Goal: Navigation & Orientation: Find specific page/section

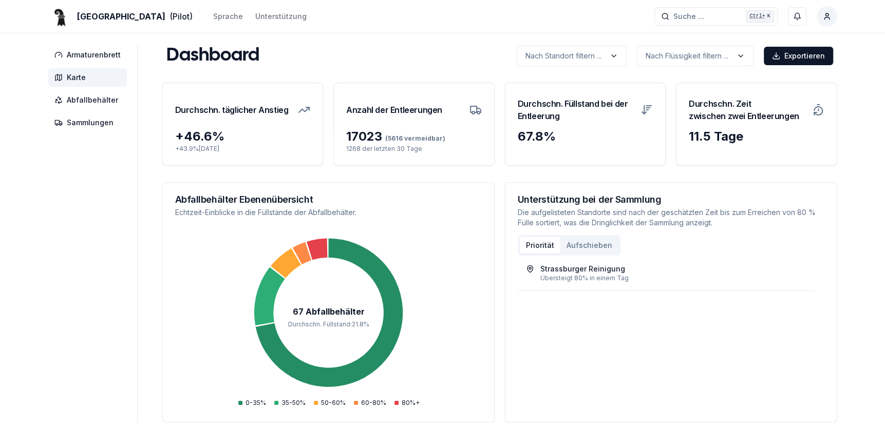
click at [70, 77] on span "Karte" at bounding box center [76, 77] width 19 height 10
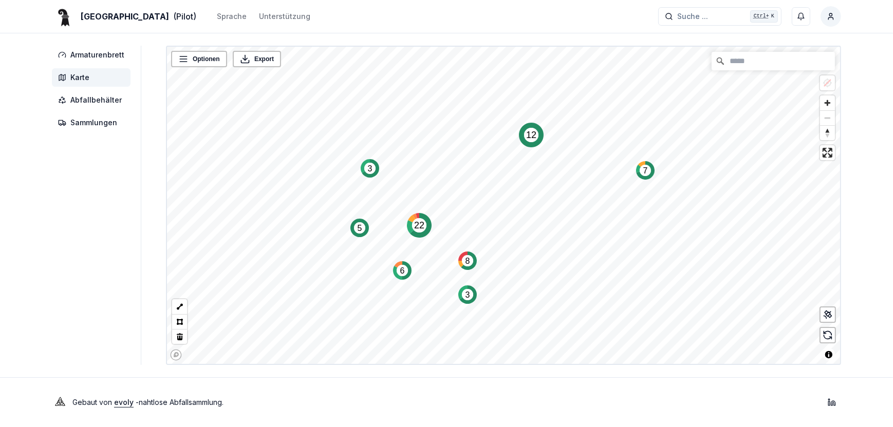
click at [531, 140] on circle "Map marker" at bounding box center [531, 135] width 14 height 14
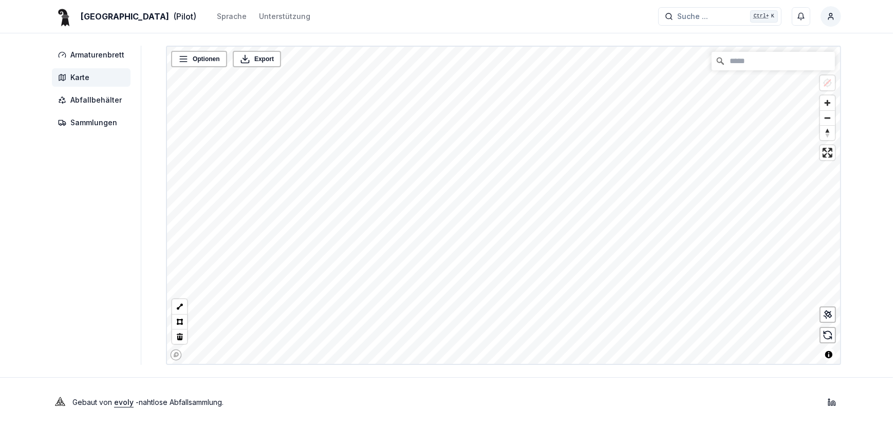
click at [0, 300] on html "Basel (Pilot) Sprache Unterstützung Suche ... Suche ... Ctrl+ K Roland Oberli A…" at bounding box center [446, 213] width 893 height 427
click at [0, 233] on html "Basel (Pilot) Sprache Unterstützung Suche ... Suche ... Ctrl+ K Roland Oberli A…" at bounding box center [446, 213] width 893 height 427
click at [34, 261] on div "Basel (Pilot) Sprache Unterstützung Suche ... Suche ... Ctrl+ K Roland Oberli A…" at bounding box center [446, 213] width 893 height 427
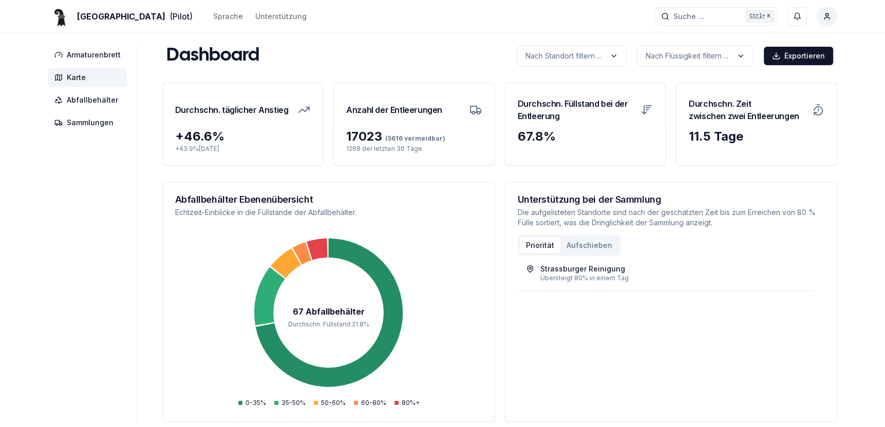
click at [70, 74] on span "Karte" at bounding box center [76, 77] width 19 height 10
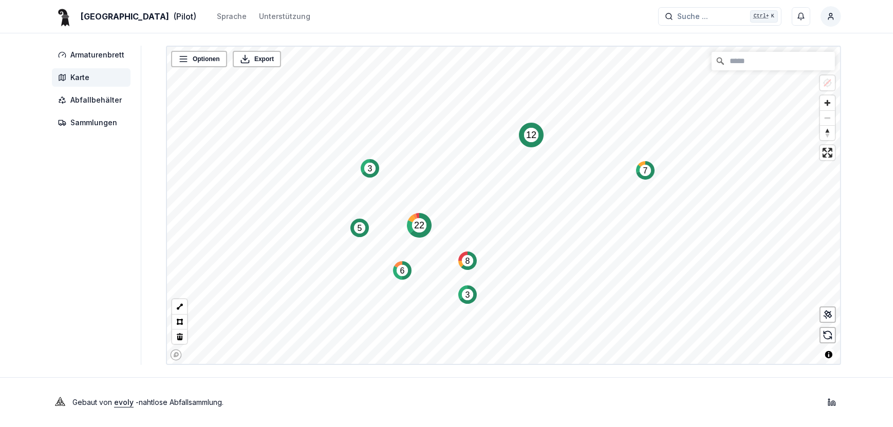
click at [646, 178] on icon "Map marker" at bounding box center [645, 170] width 18 height 18
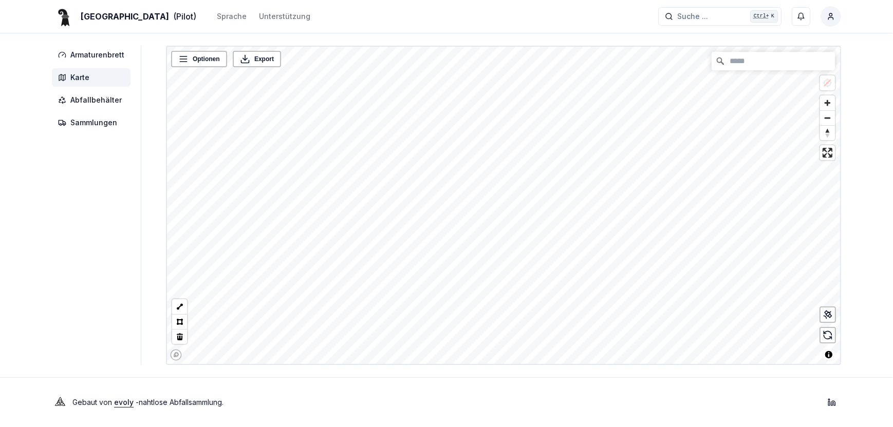
click at [440, 373] on div "Basel (Pilot) Sprache Unterstützung Suche ... Suche ... Ctrl+ K [PERSON_NAME] A…" at bounding box center [446, 213] width 893 height 427
